Goal: Task Accomplishment & Management: Use online tool/utility

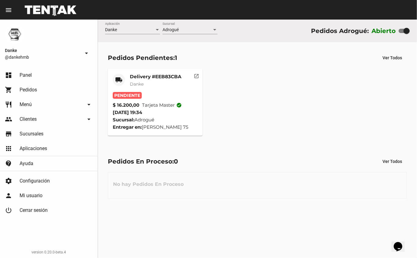
click at [164, 74] on mat-card-title "Delivery #EEB83CBA" at bounding box center [156, 77] width 52 height 6
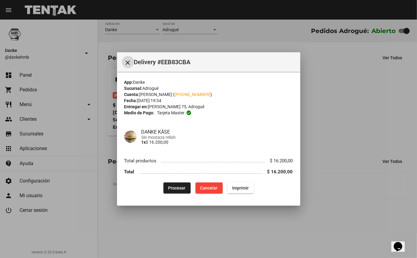
click at [176, 186] on span "Procesar" at bounding box center [176, 187] width 17 height 5
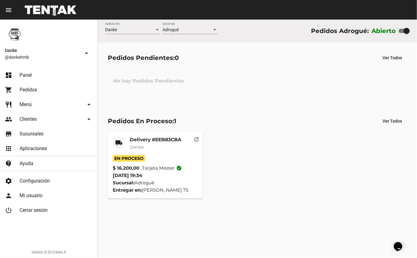
click at [156, 141] on mat-card-title "Delivery #EEB83CBA" at bounding box center [156, 139] width 52 height 6
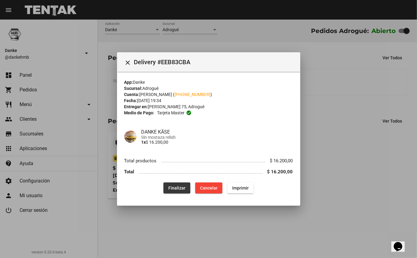
click at [176, 187] on span "Finalizar" at bounding box center [176, 187] width 17 height 5
